Goal: Task Accomplishment & Management: Manage account settings

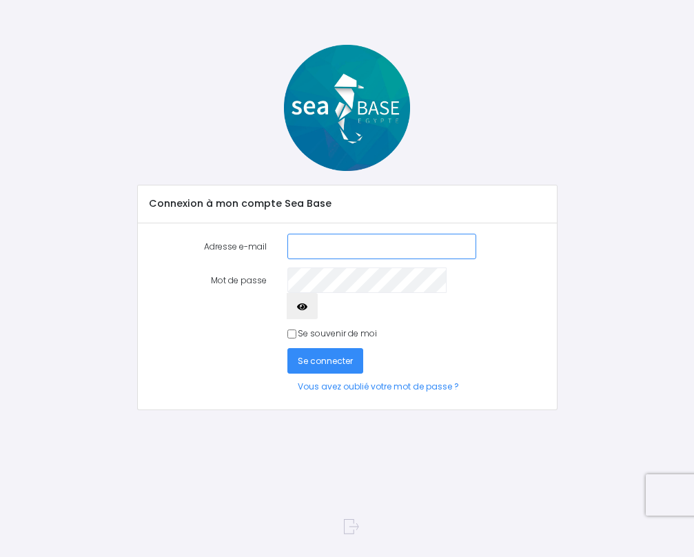
type input "ev.jacko@gmail.com"
click at [307, 307] on icon "button" at bounding box center [302, 307] width 10 height 0
click at [291, 329] on input "Se souvenir de moi" at bounding box center [291, 333] width 9 height 9
checkbox input "true"
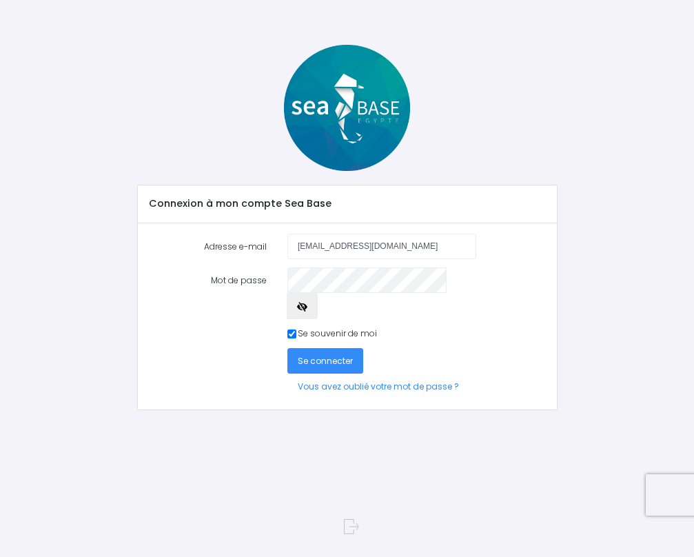
click at [310, 355] on span "Se connecter" at bounding box center [325, 361] width 55 height 12
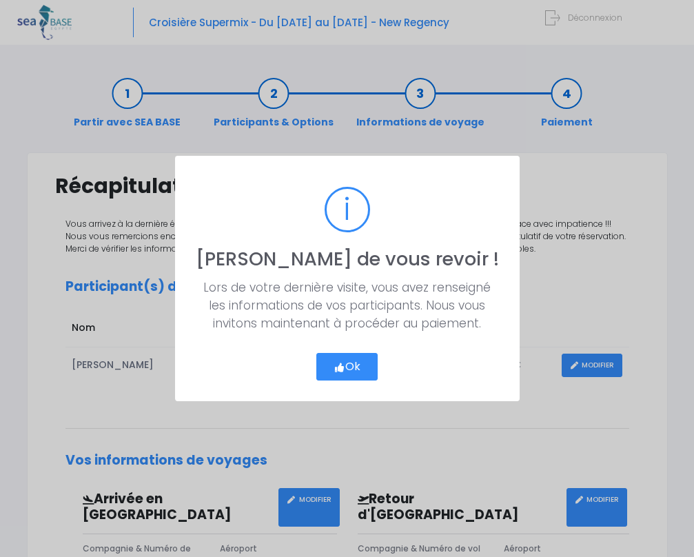
click at [349, 357] on button "Ok" at bounding box center [346, 367] width 61 height 28
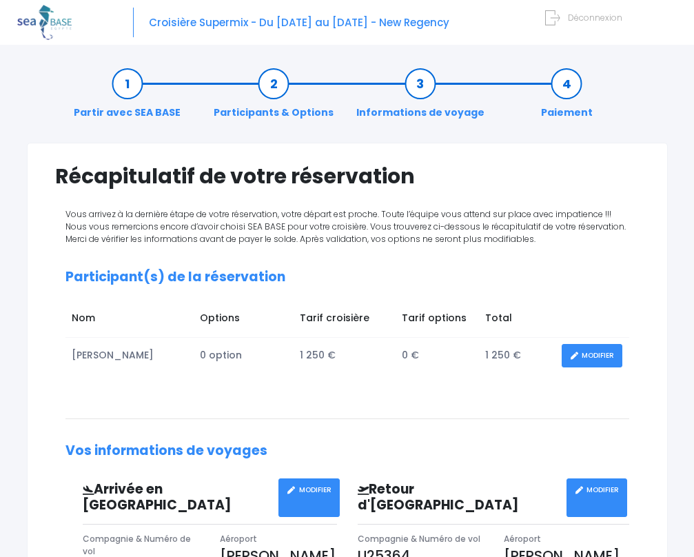
scroll to position [11, 0]
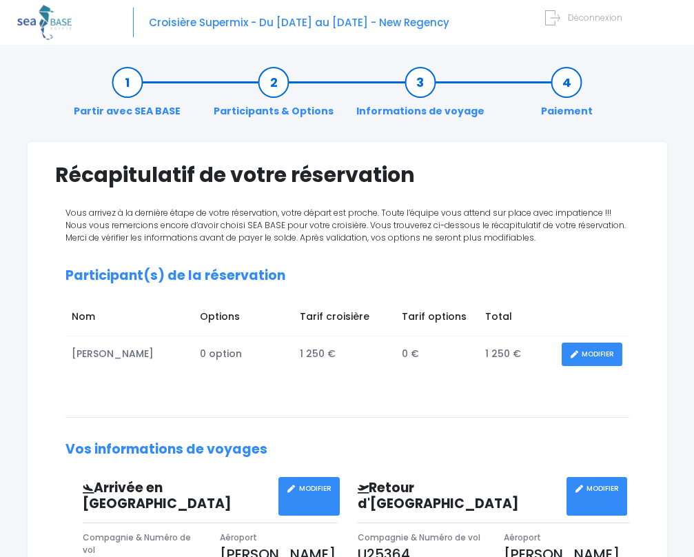
drag, startPoint x: 149, startPoint y: 20, endPoint x: 392, endPoint y: 19, distance: 242.4
click at [392, 19] on span "Croisière Supermix - Du [DATE] au [DATE] - New Regency" at bounding box center [299, 22] width 300 height 14
copy span "Croisière Supermix - Du [DATE] au [DATE]"
